Goal: Information Seeking & Learning: Understand process/instructions

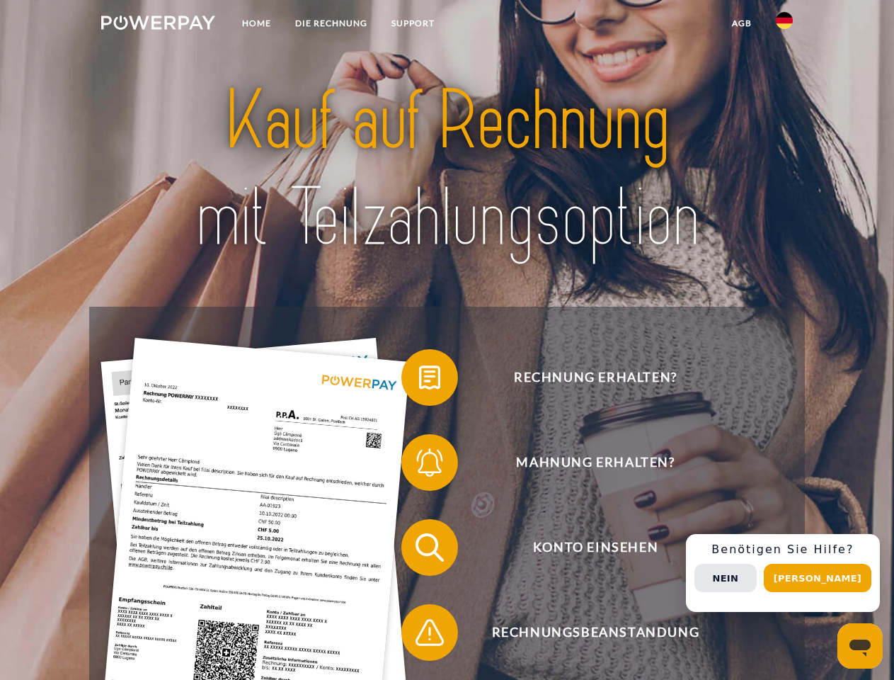
click at [158, 25] on img at bounding box center [158, 23] width 114 height 14
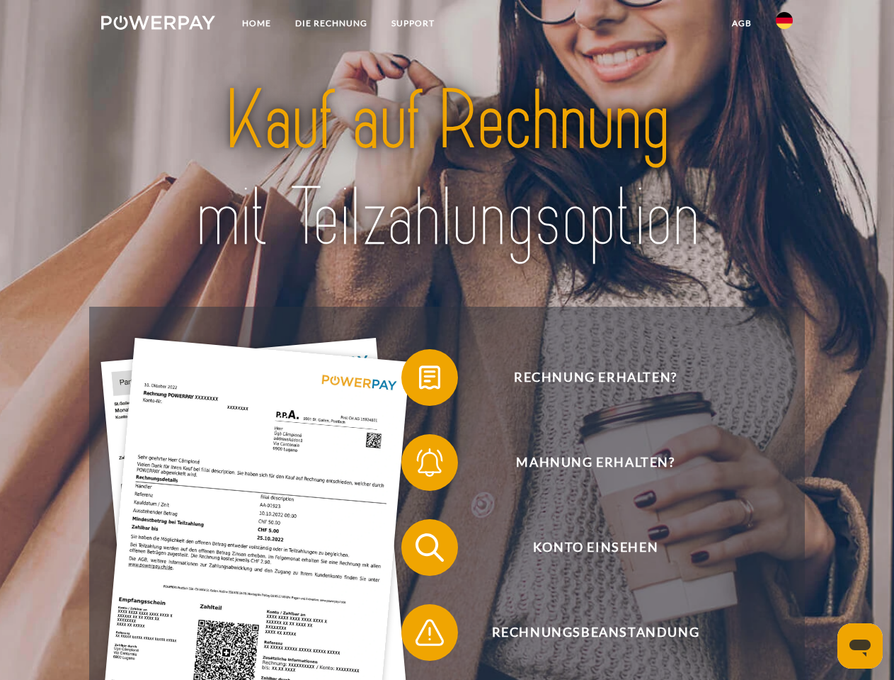
click at [785, 25] on img at bounding box center [784, 20] width 17 height 17
click at [741, 23] on link "agb" at bounding box center [742, 23] width 44 height 25
click at [419, 380] on span at bounding box center [408, 377] width 71 height 71
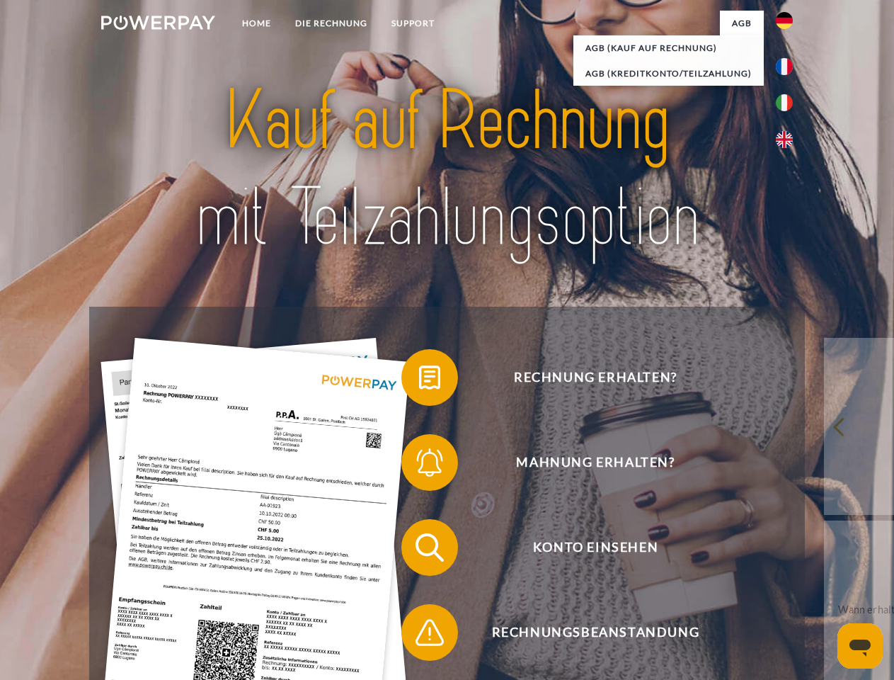
click at [419, 465] on span at bounding box center [408, 462] width 71 height 71
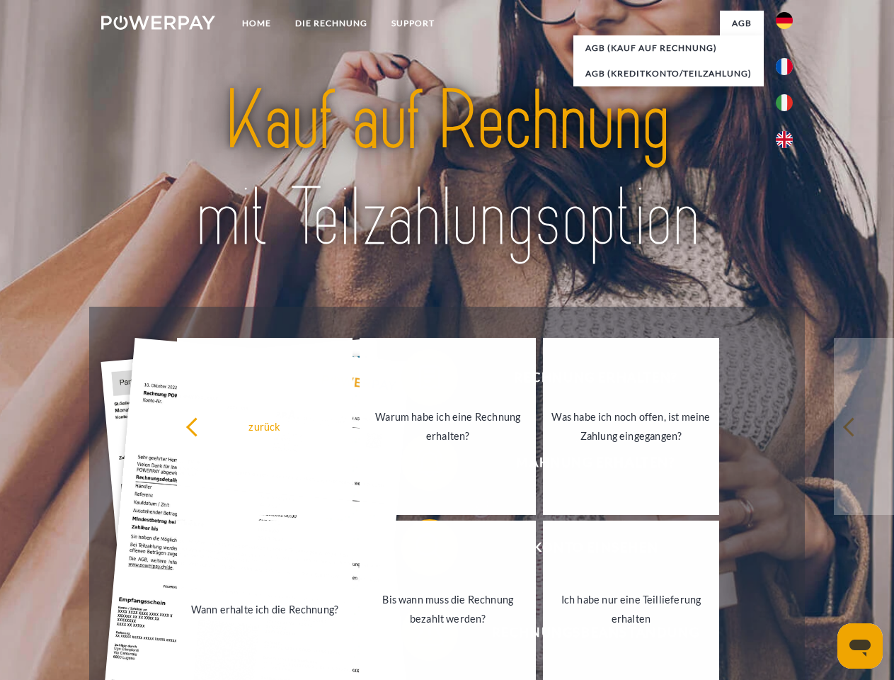
click at [419, 550] on link "Bis wann muss die Rechnung bezahlt werden?" at bounding box center [448, 608] width 176 height 177
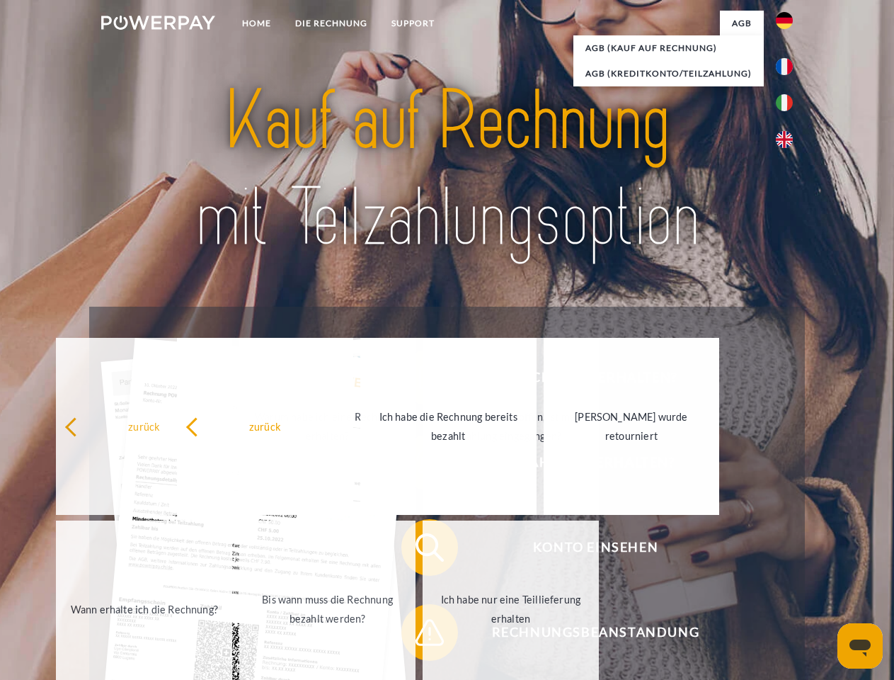
click at [419, 635] on span at bounding box center [408, 632] width 71 height 71
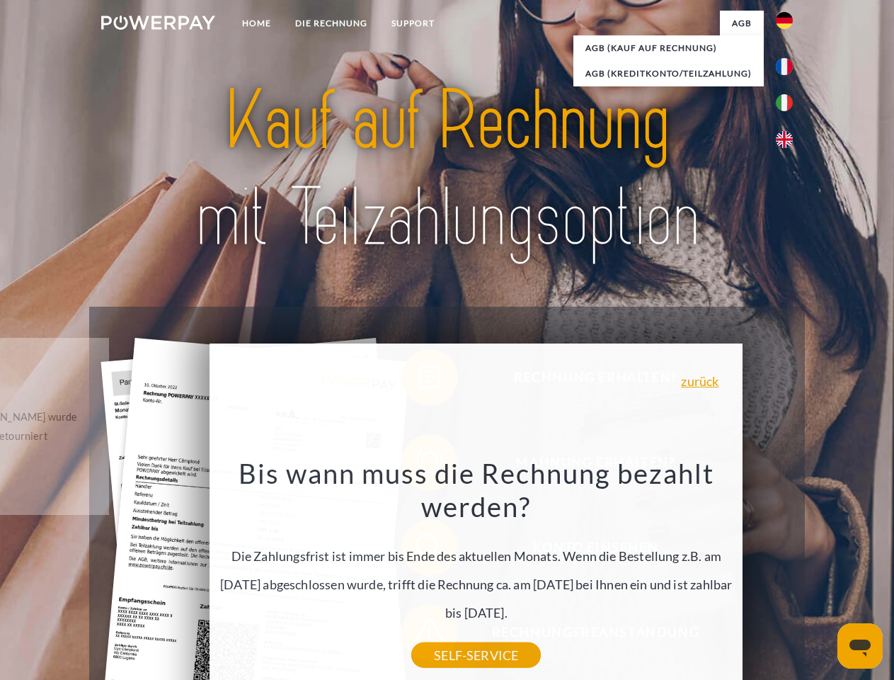
click at [788, 573] on div "Rechnung erhalten? Mahnung erhalten? Konto einsehen" at bounding box center [446, 590] width 715 height 567
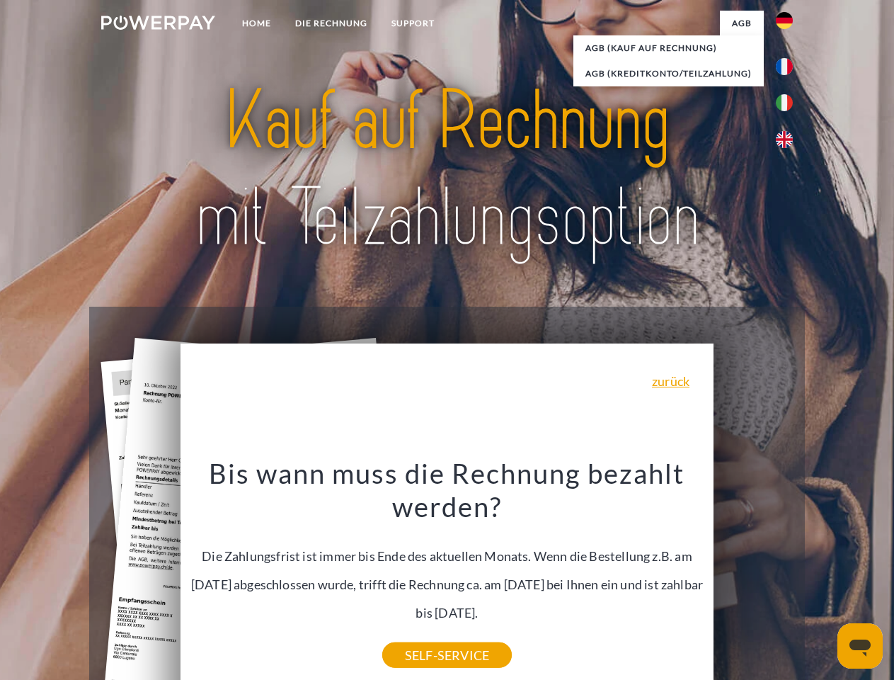
click at [753, 576] on span "Konto einsehen" at bounding box center [595, 547] width 347 height 57
click at [823, 578] on header "Home DIE RECHNUNG SUPPORT" at bounding box center [447, 489] width 894 height 978
